Goal: Information Seeking & Learning: Learn about a topic

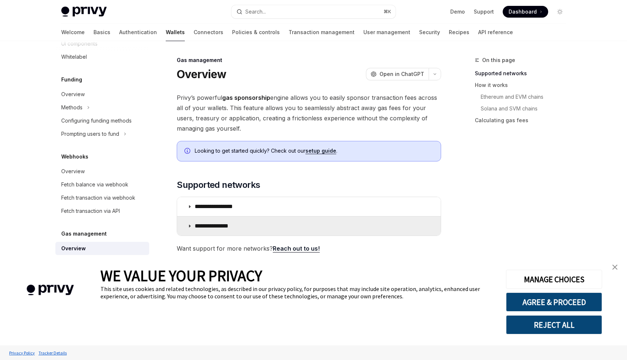
click at [349, 233] on summary "**********" at bounding box center [309, 225] width 264 height 19
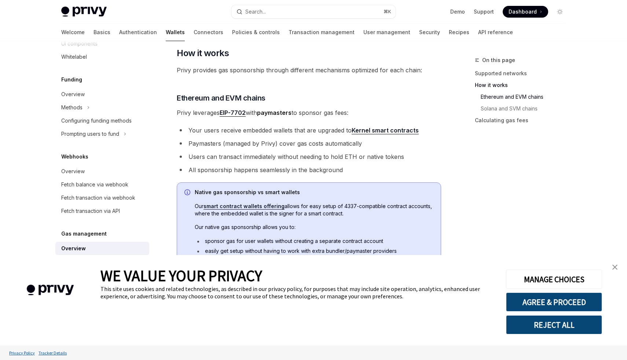
scroll to position [319, 0]
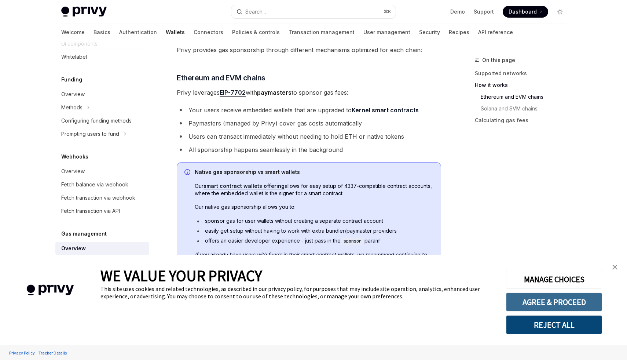
click at [553, 305] on button "AGREE & PROCEED" at bounding box center [554, 301] width 96 height 19
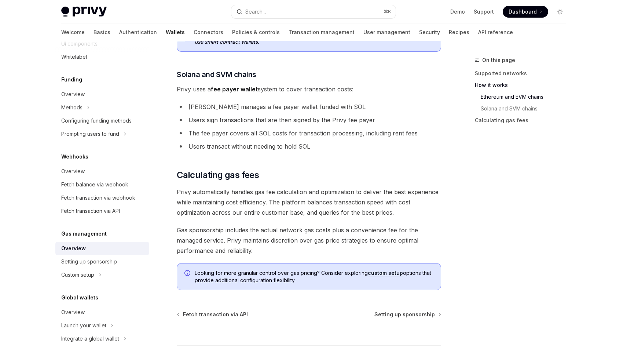
scroll to position [548, 0]
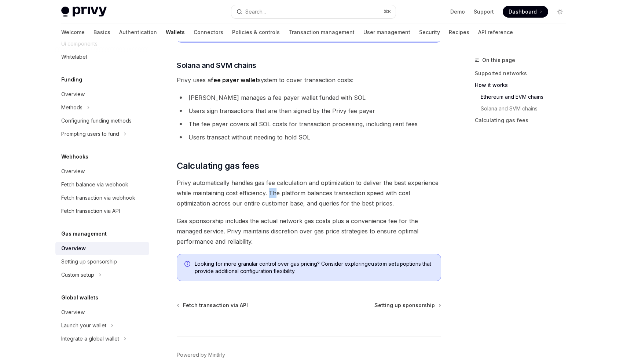
drag, startPoint x: 271, startPoint y: 190, endPoint x: 277, endPoint y: 188, distance: 6.6
click at [277, 188] on span "Privy automatically handles gas fee calculation and optimization to deliver the…" at bounding box center [309, 192] width 264 height 31
